Goal: Navigation & Orientation: Find specific page/section

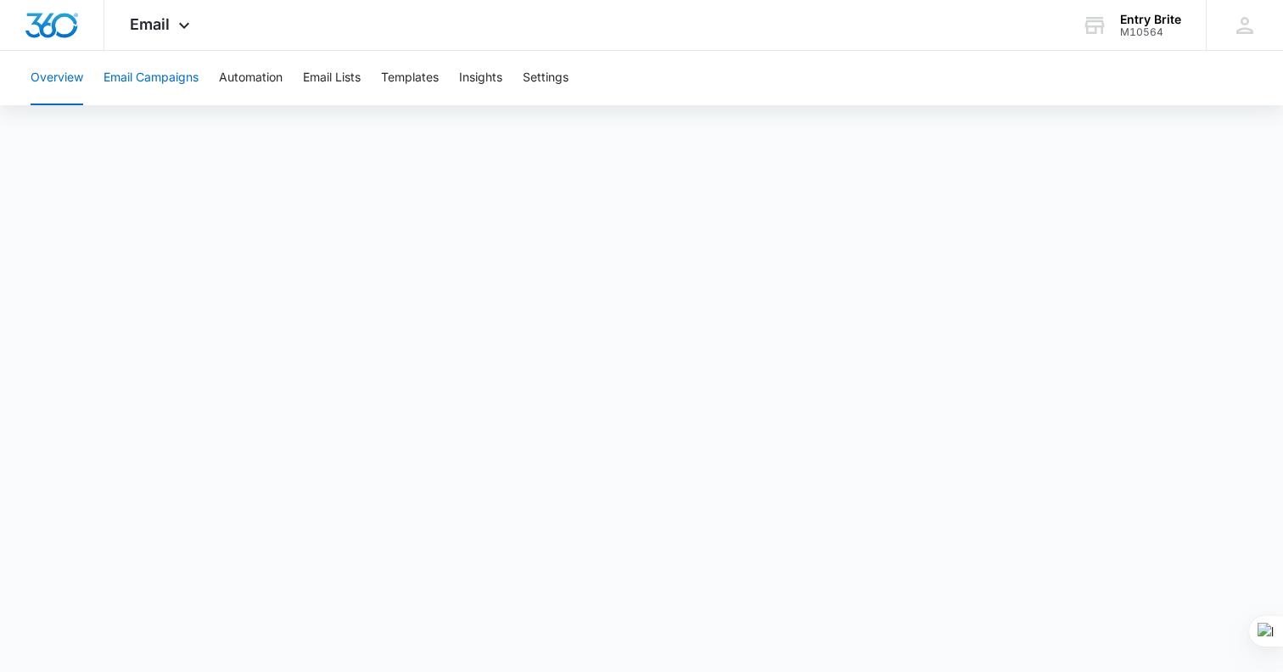
click at [177, 78] on button "Email Campaigns" at bounding box center [151, 78] width 95 height 54
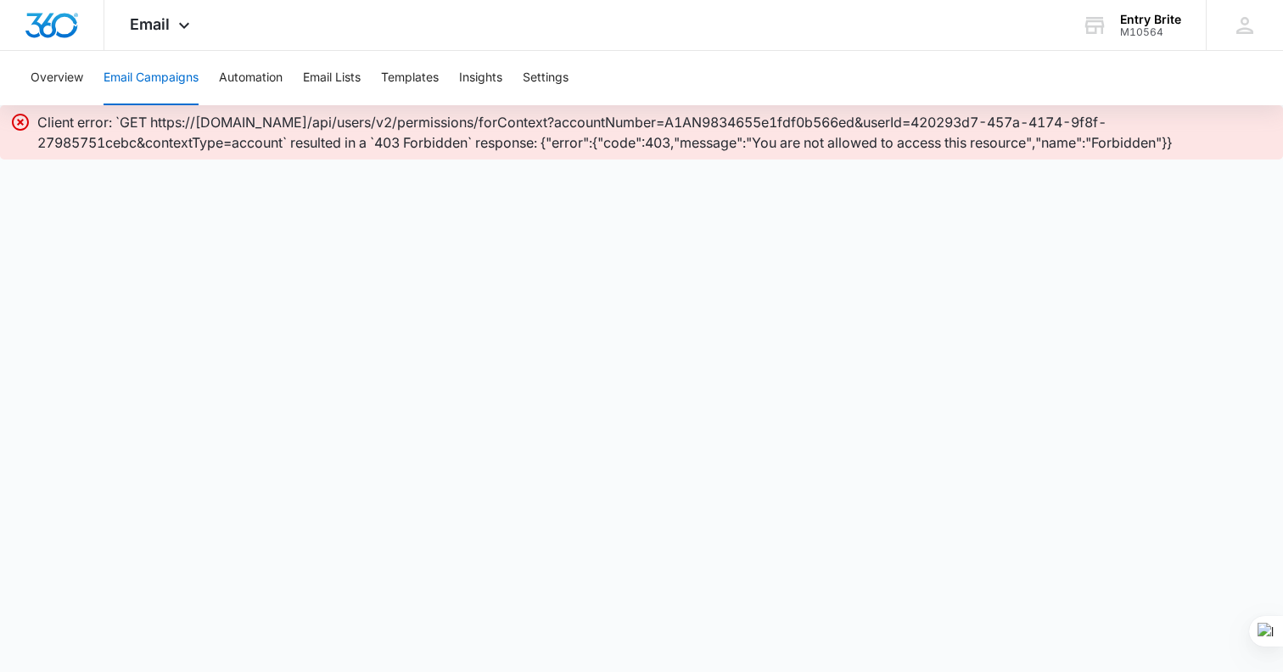
click at [18, 119] on icon at bounding box center [20, 122] width 17 height 17
click at [65, 72] on button "Overview" at bounding box center [57, 78] width 53 height 54
click at [20, 119] on icon at bounding box center [20, 122] width 20 height 20
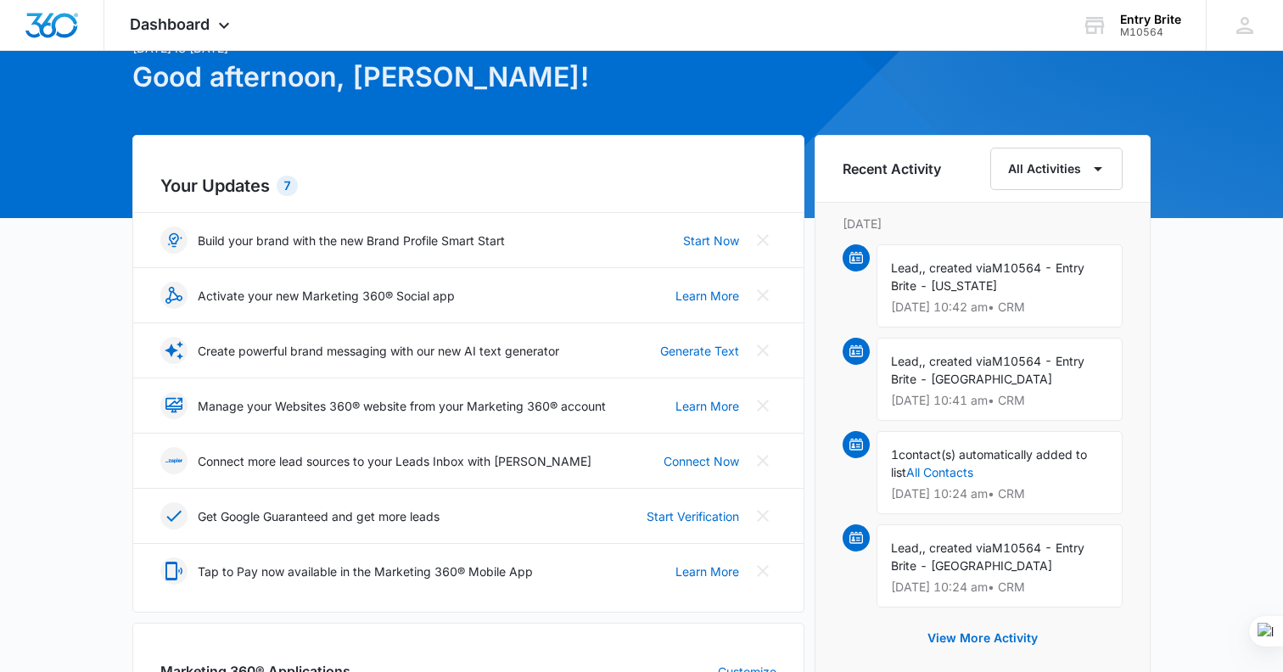
scroll to position [100, 0]
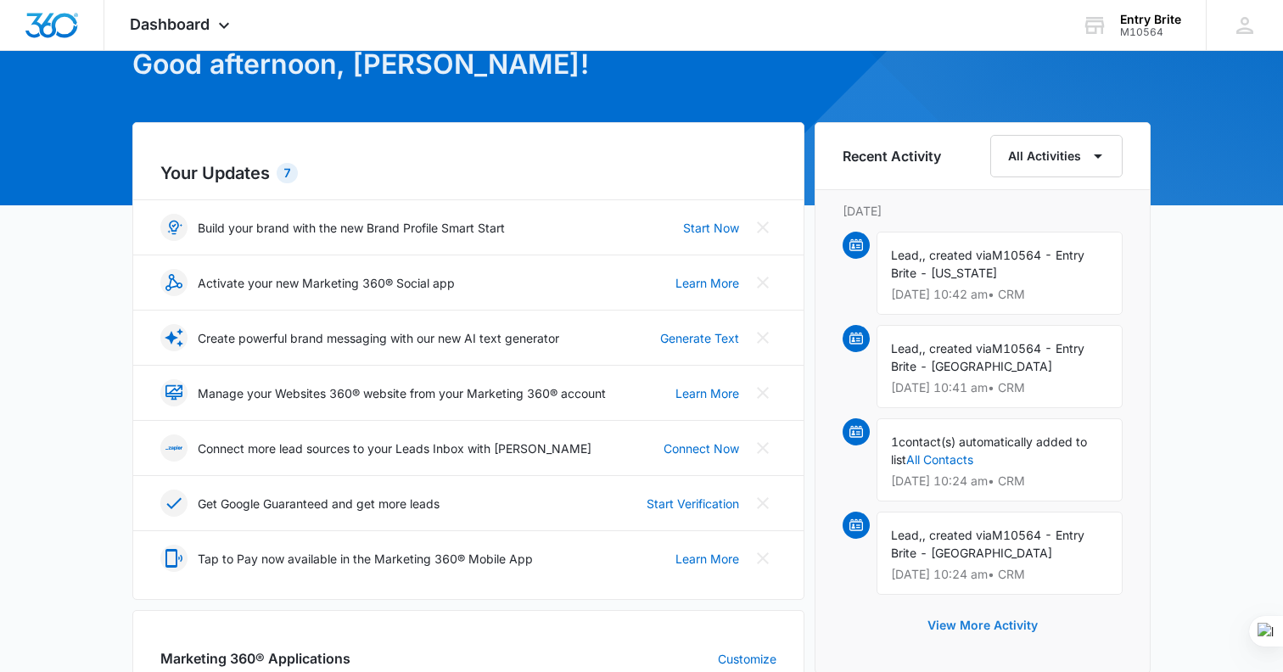
click at [972, 632] on button "View More Activity" at bounding box center [983, 625] width 144 height 41
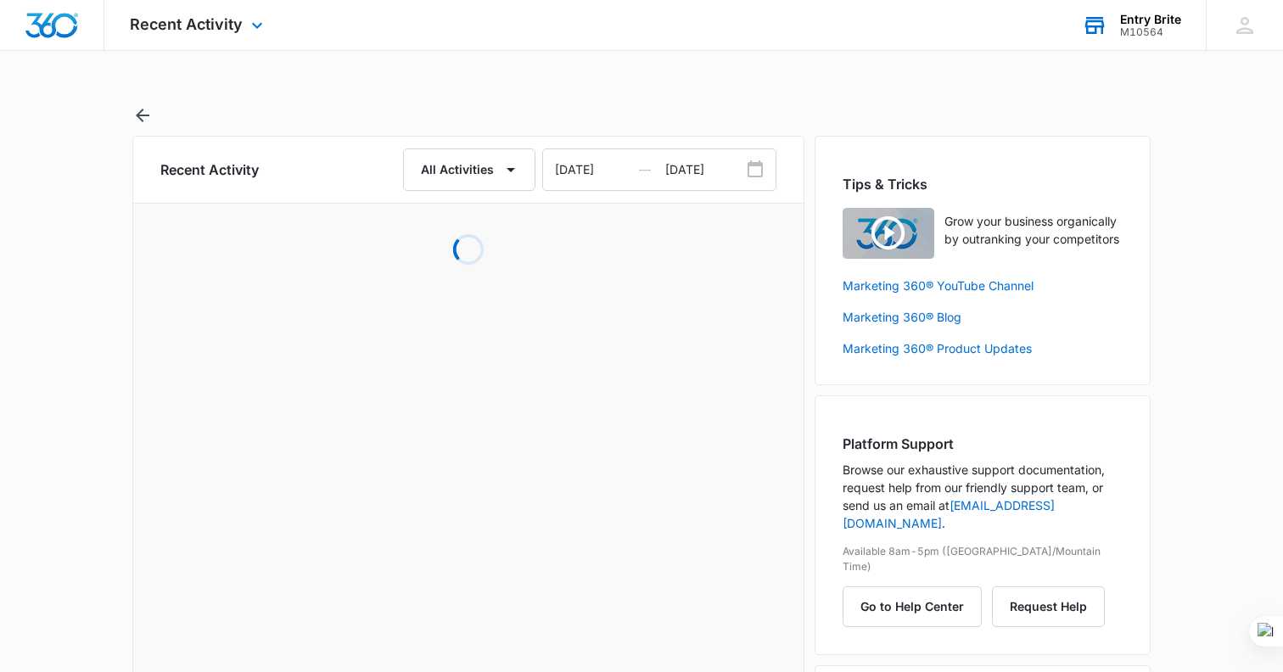
click at [1165, 27] on div "M10564" at bounding box center [1150, 32] width 61 height 12
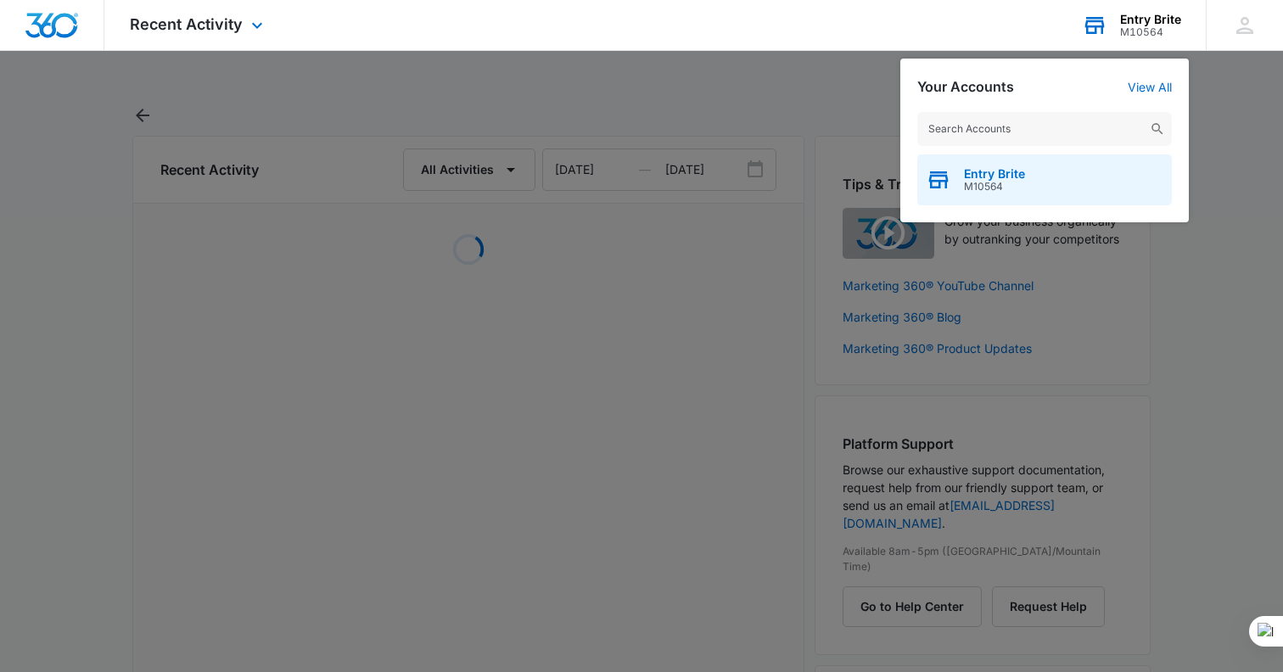
click at [999, 168] on span "Entry Brite" at bounding box center [994, 174] width 61 height 14
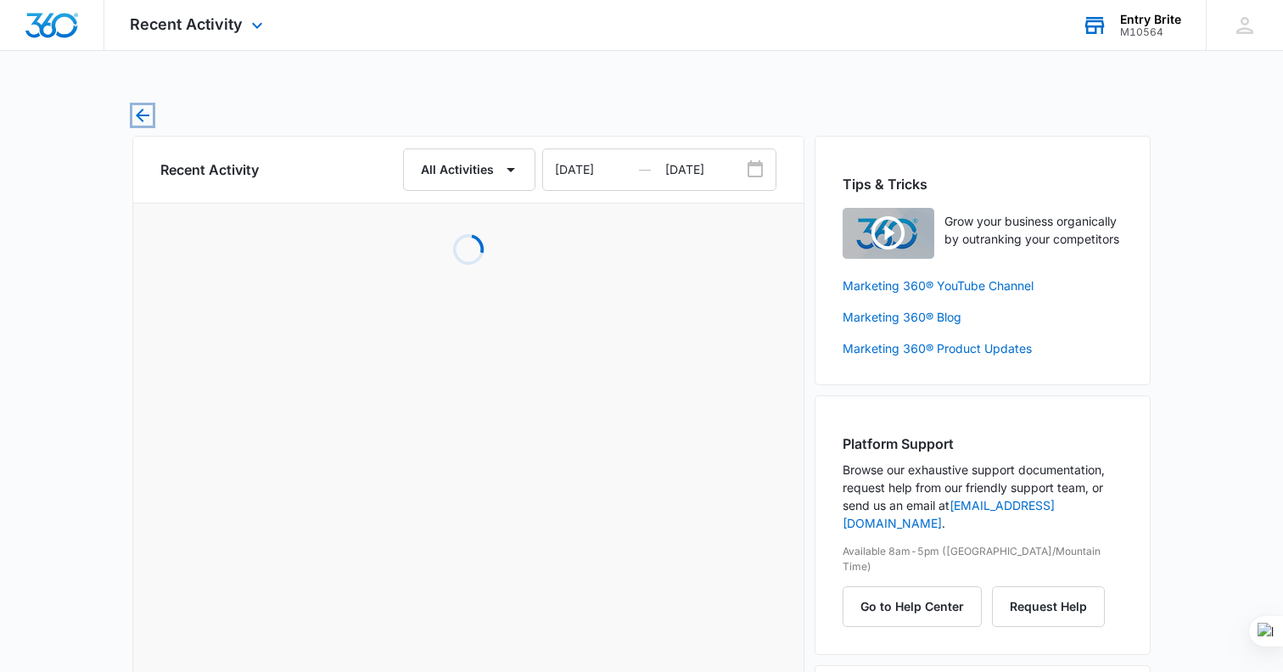
click at [141, 113] on icon "button" at bounding box center [142, 115] width 20 height 20
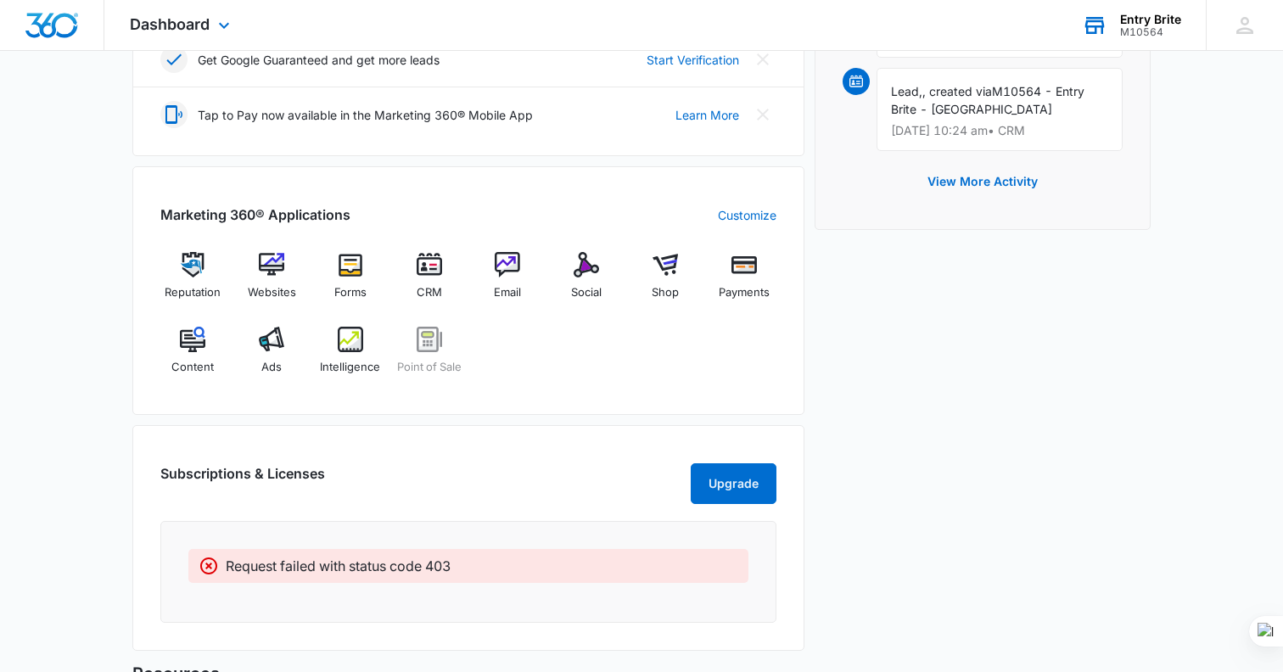
scroll to position [518, 0]
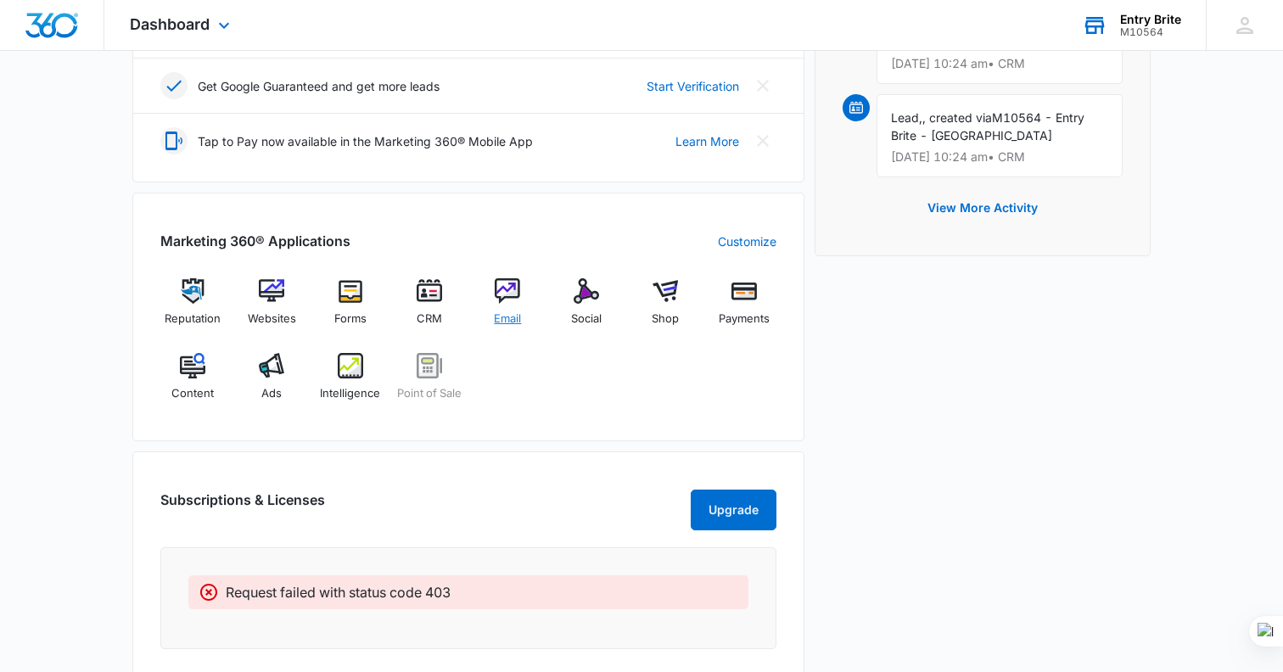
click at [510, 296] on img at bounding box center [507, 290] width 25 height 25
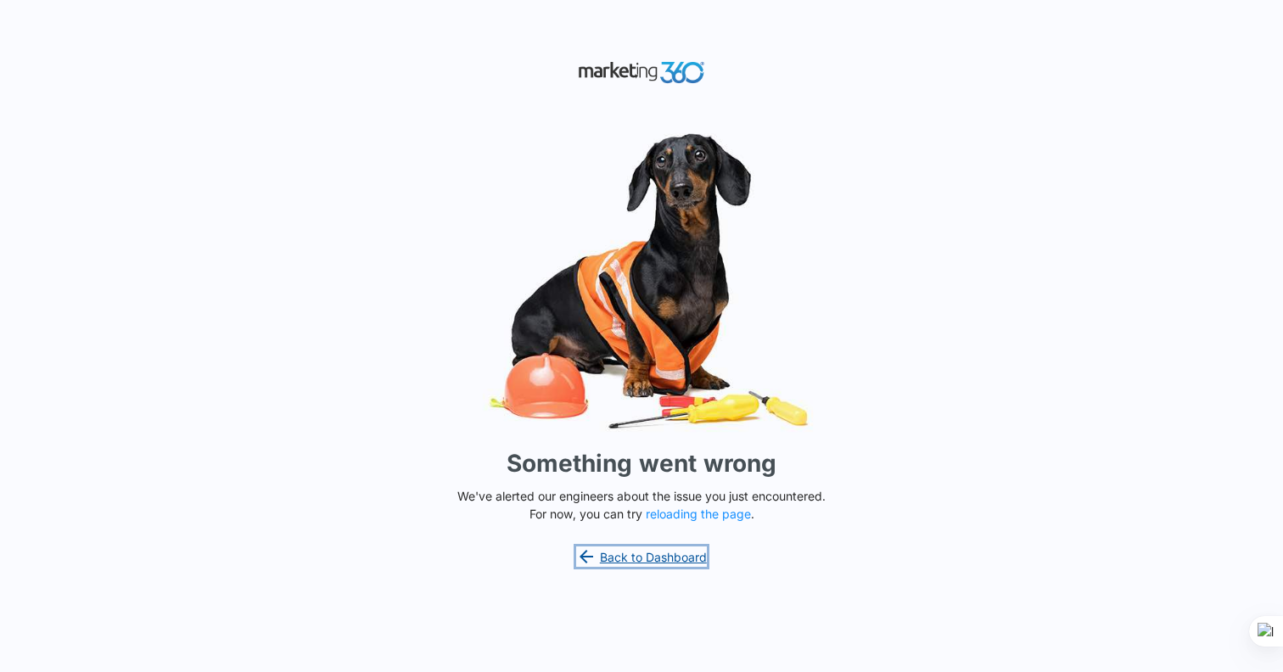
click at [670, 559] on link "Back to Dashboard" at bounding box center [641, 557] width 131 height 20
click at [678, 516] on button "reloading the page" at bounding box center [698, 515] width 105 height 14
